Goal: Task Accomplishment & Management: Manage account settings

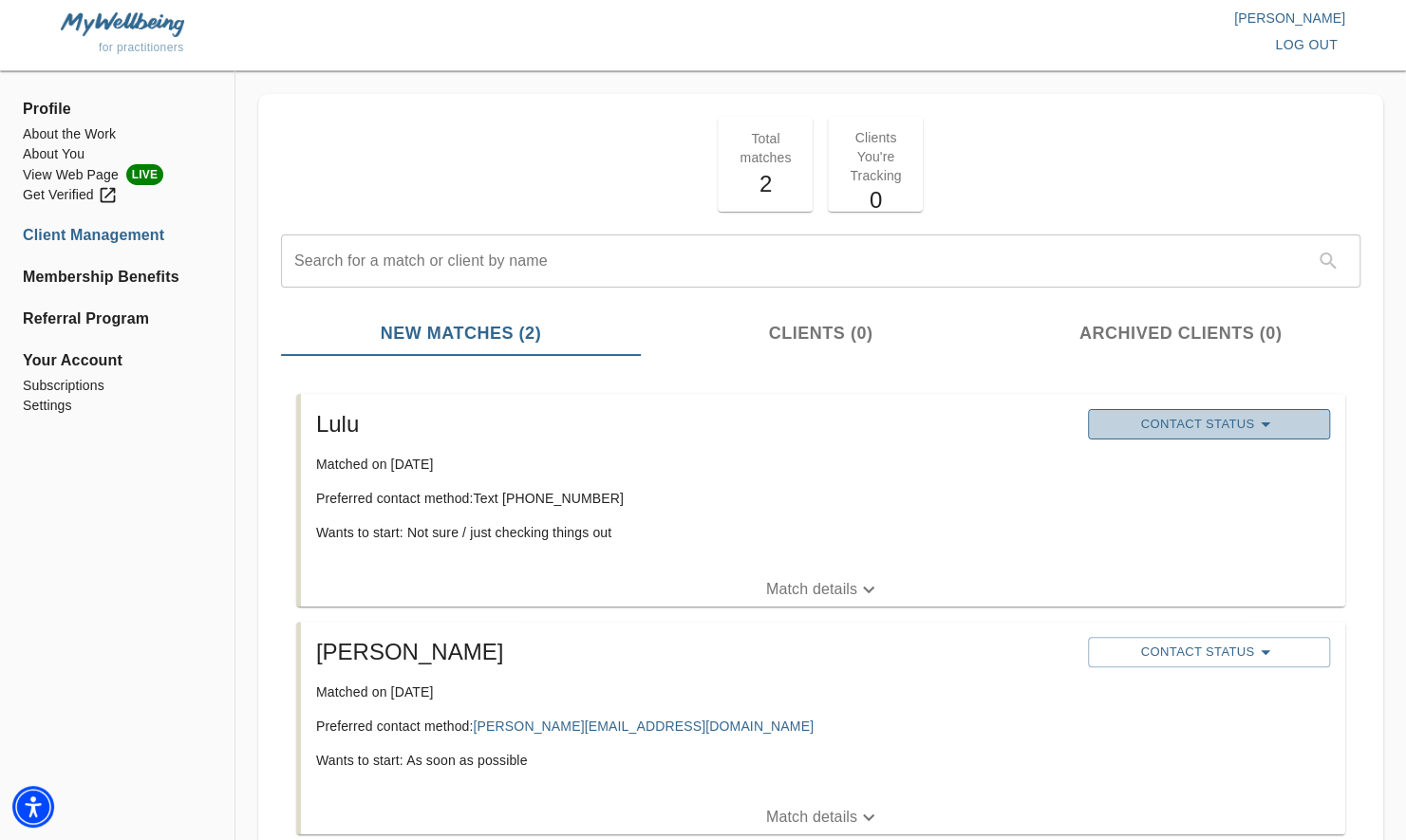
click at [1204, 415] on span "Contact Status" at bounding box center [1208, 424] width 223 height 23
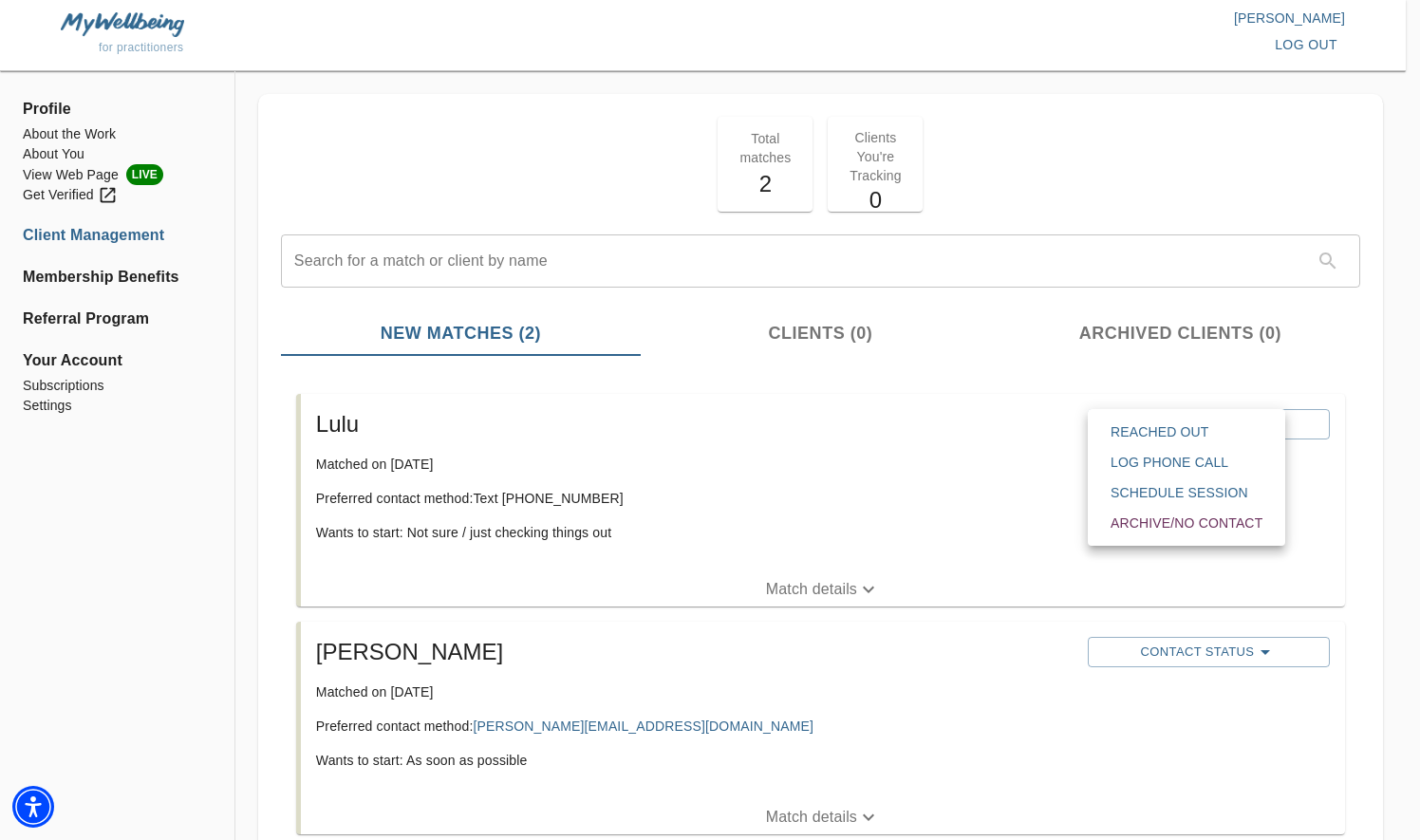
drag, startPoint x: 1168, startPoint y: 430, endPoint x: 955, endPoint y: 474, distance: 217.5
click at [955, 474] on div at bounding box center [710, 420] width 1420 height 840
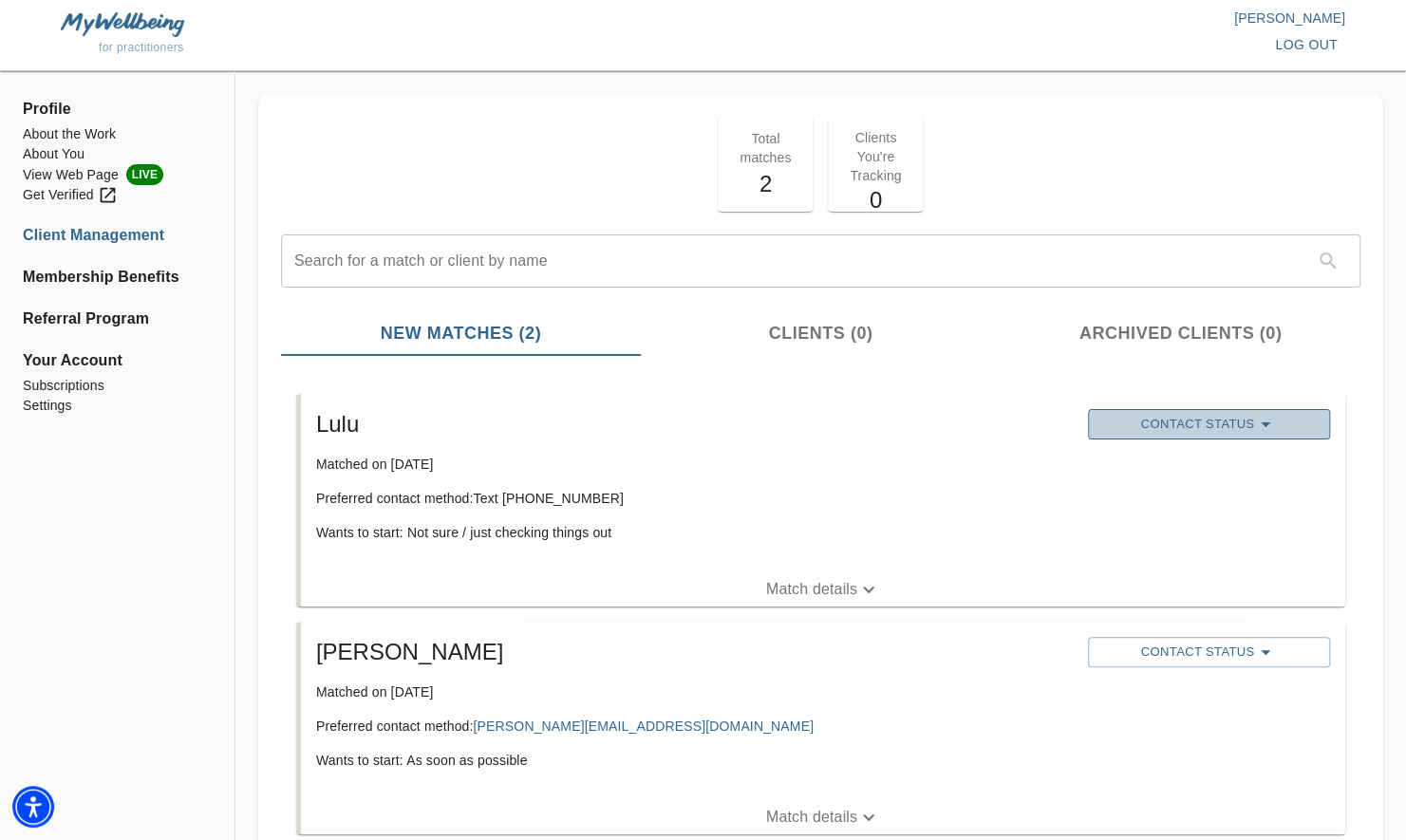
click at [1260, 421] on icon "button" at bounding box center [1265, 424] width 23 height 23
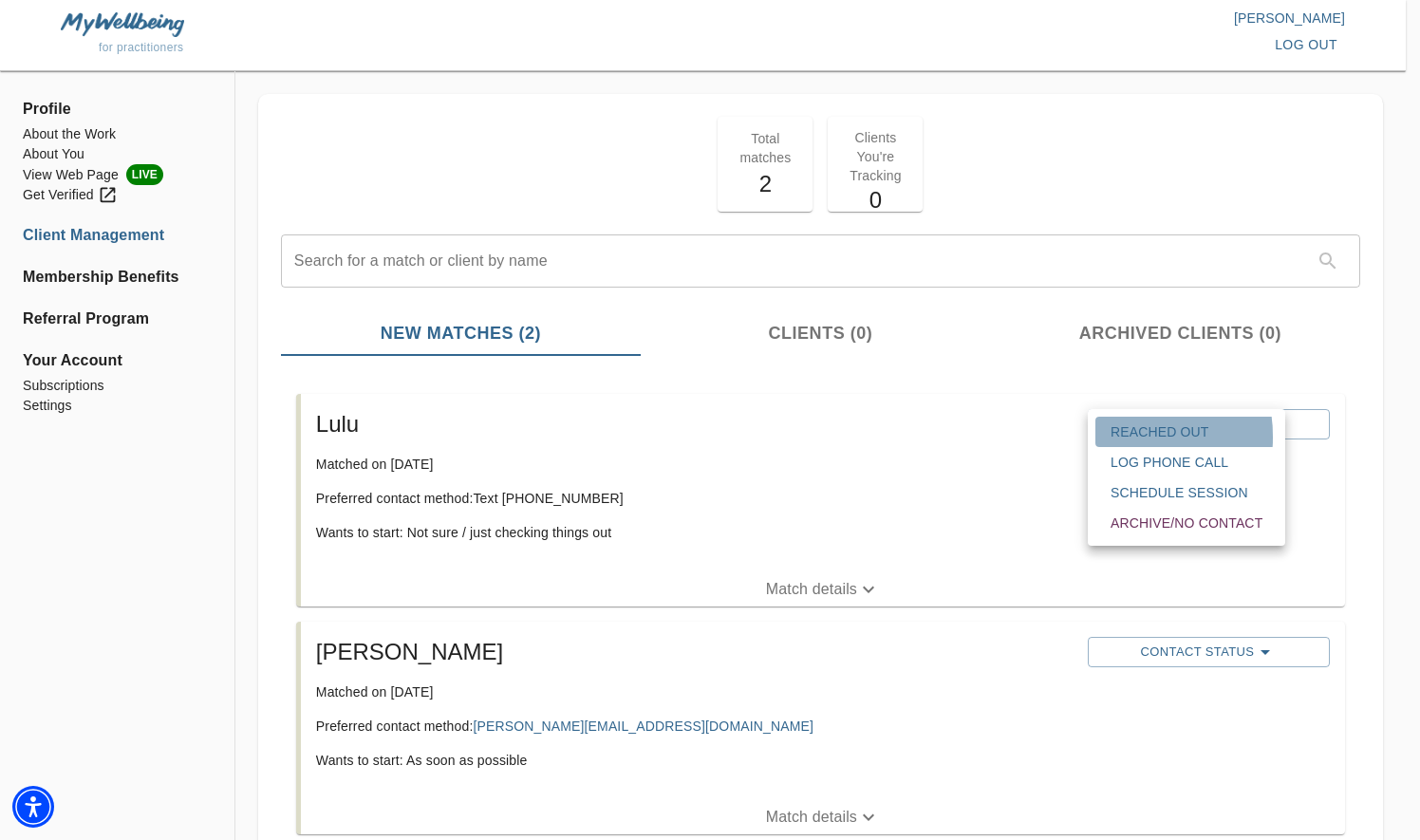
click at [1122, 436] on span "Reached Out" at bounding box center [1187, 432] width 152 height 19
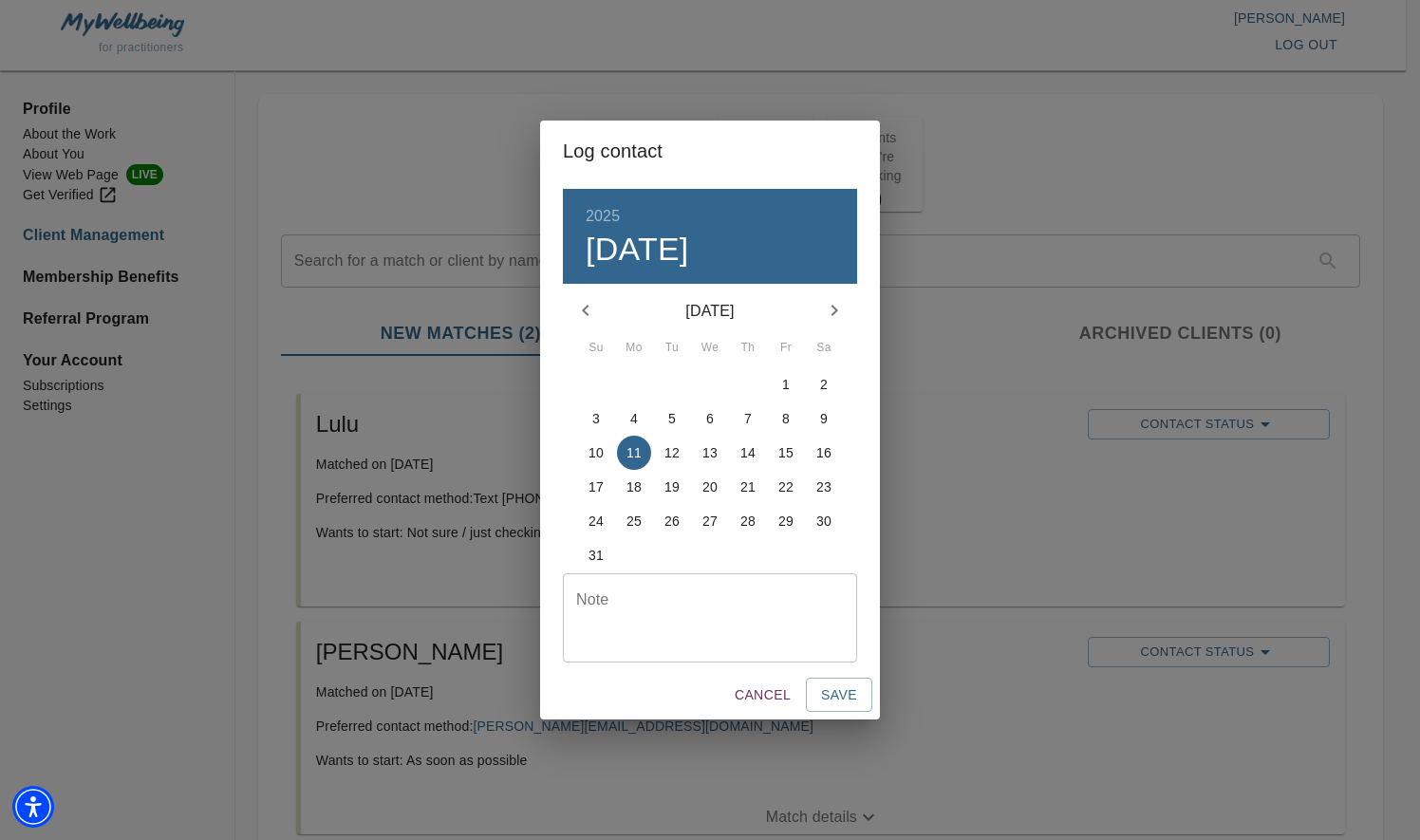
click at [1122, 436] on div "Log contact 2025 Mon, Aug [DATE] Mo Tu We Th Fr Sa 27 28 29 30 31 1 2 3 4 5 6 7…" at bounding box center [710, 420] width 1420 height 840
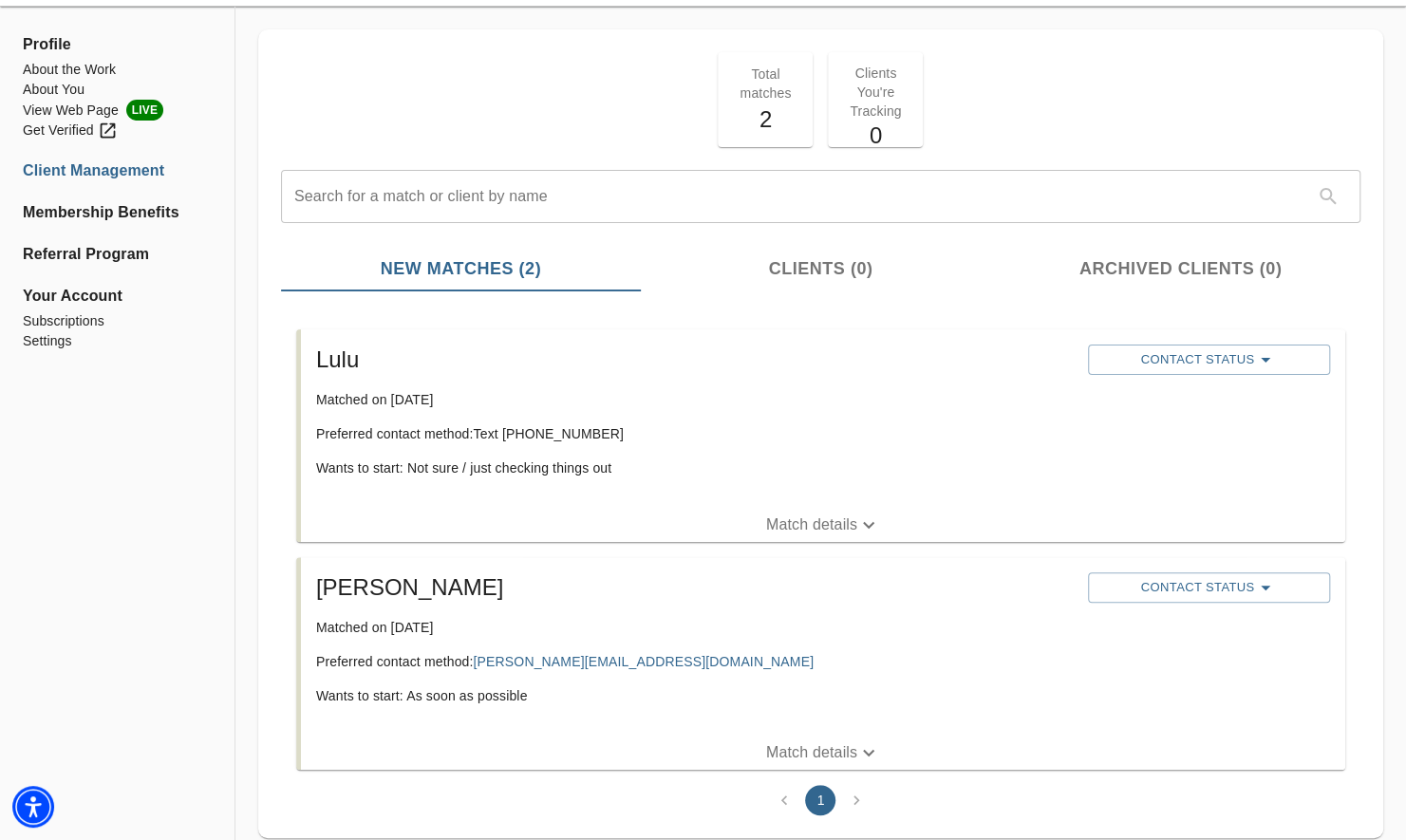
scroll to position [116, 0]
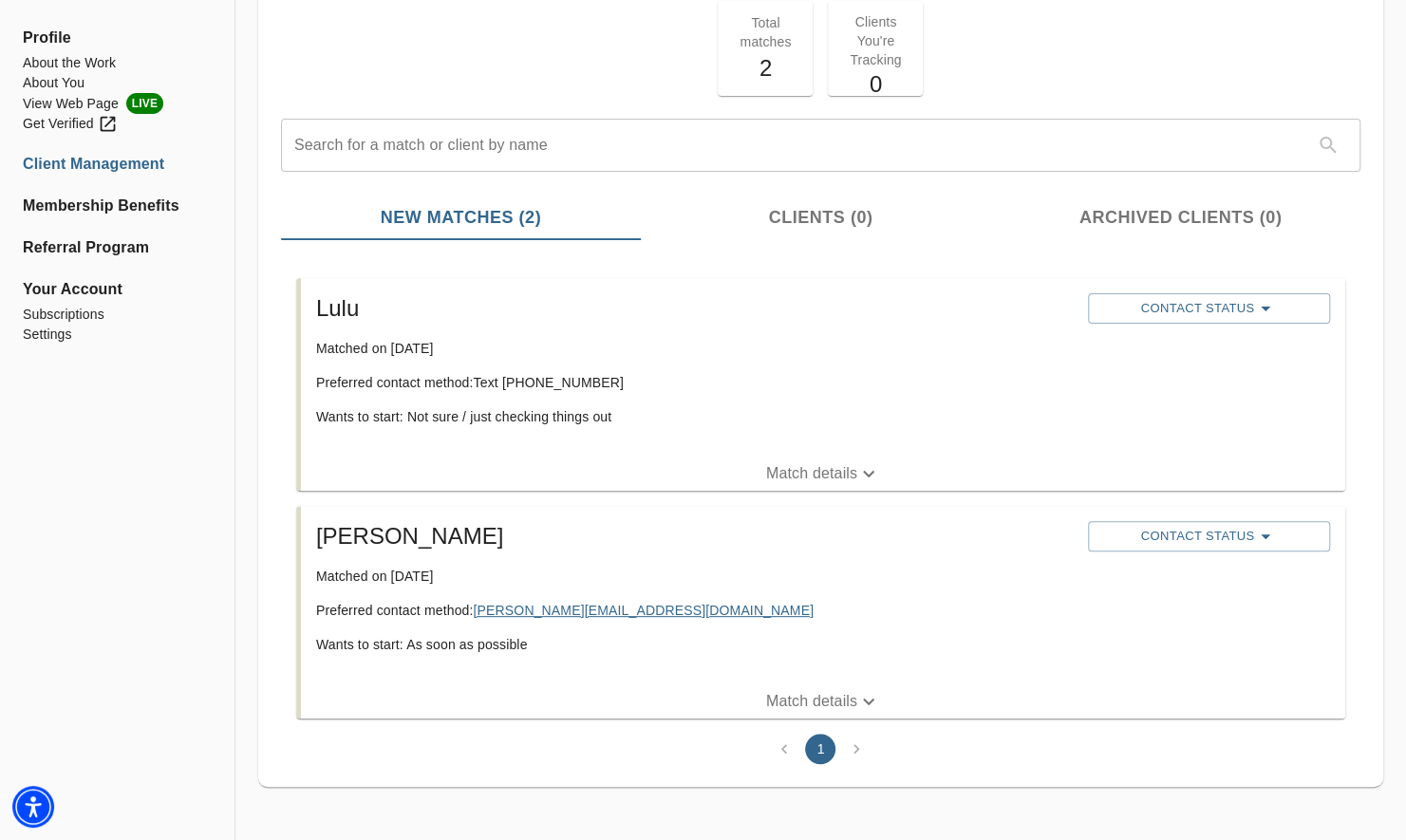
click at [532, 611] on link "[PERSON_NAME][EMAIL_ADDRESS][DOMAIN_NAME]" at bounding box center [644, 611] width 341 height 15
click at [499, 607] on link "[PERSON_NAME][EMAIL_ADDRESS][DOMAIN_NAME]" at bounding box center [644, 611] width 341 height 15
